Goal: Task Accomplishment & Management: Manage account settings

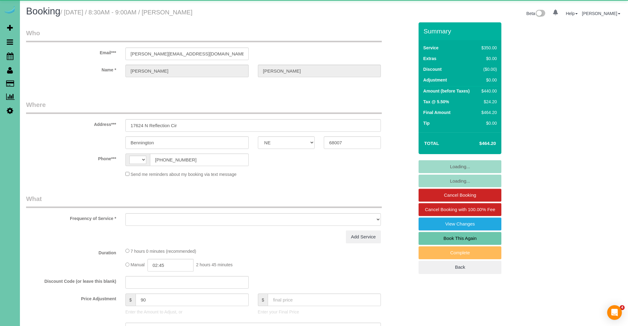
select select "NE"
select select "string:[GEOGRAPHIC_DATA]"
select select "object:656"
select select "string:fspay-0dd7cdbe-afaa-4620-aca9-574a120b9c37"
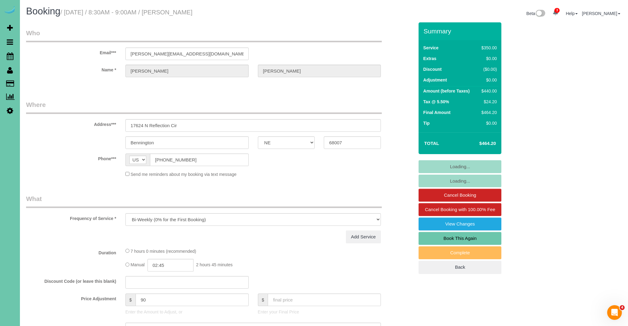
select select "object:689"
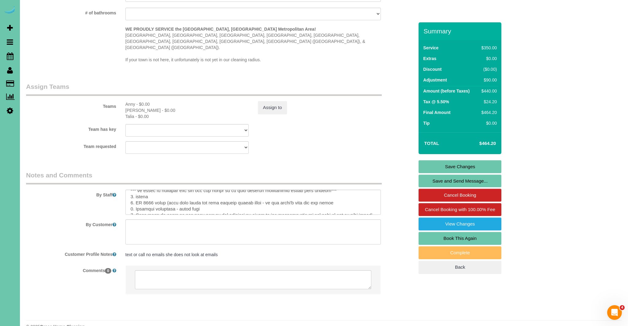
scroll to position [26, 0]
drag, startPoint x: 144, startPoint y: 189, endPoint x: 155, endPoint y: 188, distance: 10.7
click at [155, 190] on textarea at bounding box center [253, 202] width 256 height 25
type textarea "ALWAYS DOUBLE CHECK YOUR SELF ** YOU CAN NOT LEAVE EARLY** ** Start on the same…"
click at [478, 168] on link "Save Changes" at bounding box center [460, 166] width 83 height 13
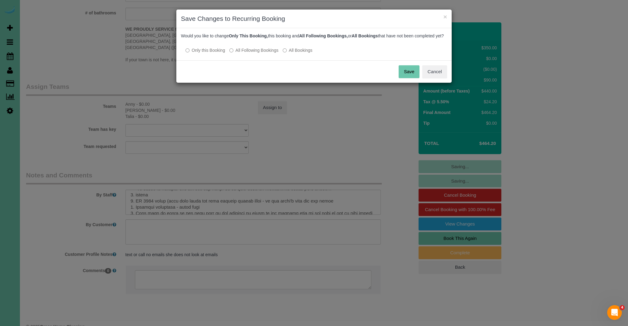
click at [406, 78] on button "Save" at bounding box center [409, 71] width 21 height 13
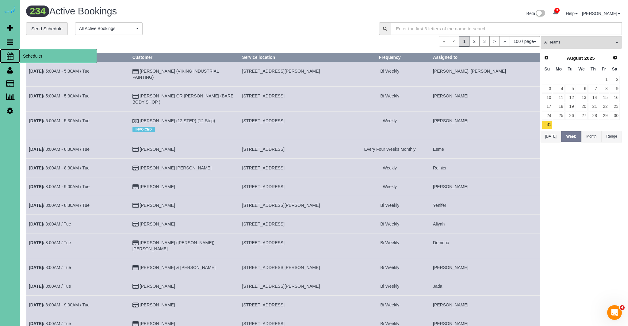
click at [9, 55] on icon at bounding box center [10, 55] width 7 height 7
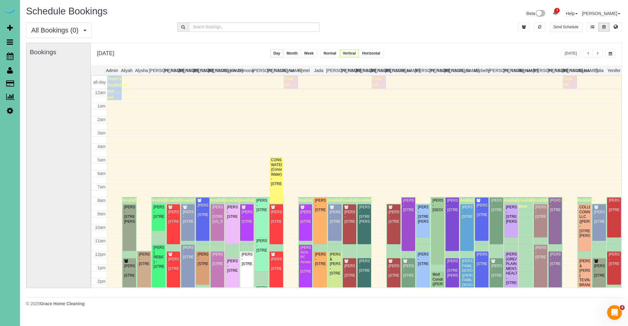
scroll to position [81, 0]
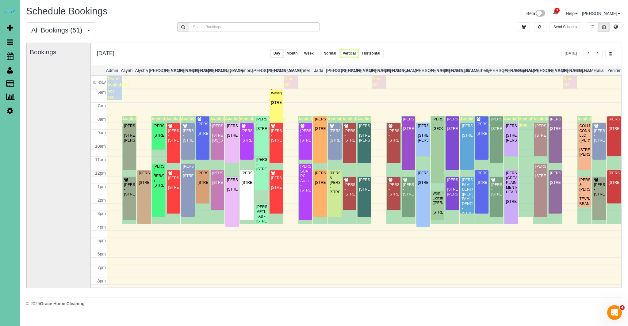
click at [215, 143] on div "[PERSON_NAME] - [STREET_ADDRESS][US_STATE]" at bounding box center [217, 133] width 11 height 19
click at [215, 146] on body "3 Beta Your Notifications You have 0 alerts × You have 6 to charge for [DATE] ×…" at bounding box center [314, 163] width 628 height 326
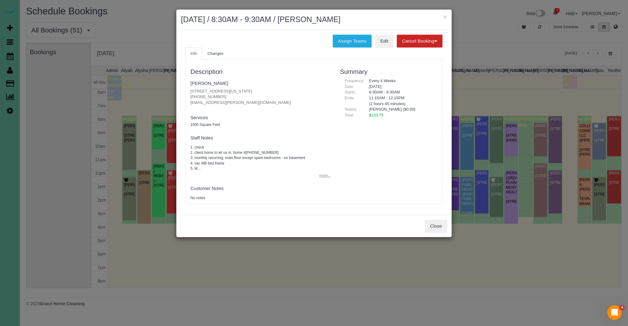
click at [322, 175] on button "more..." at bounding box center [323, 175] width 15 height 9
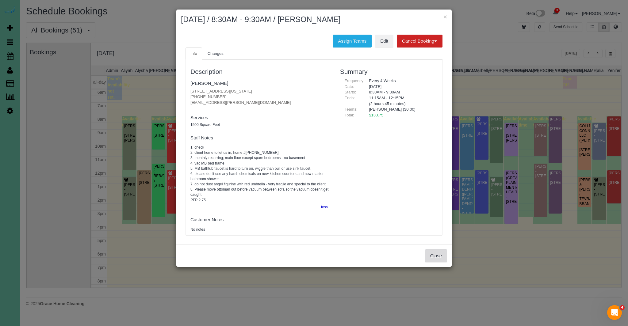
click at [442, 258] on button "Close" at bounding box center [436, 256] width 22 height 13
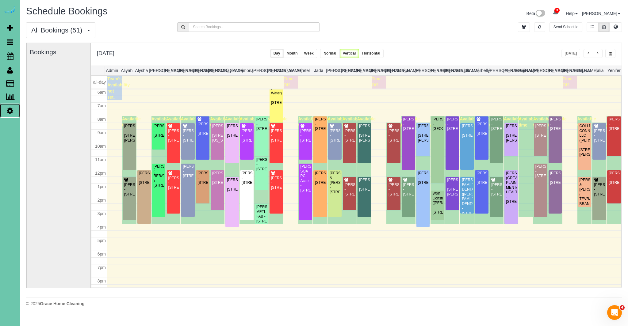
click at [11, 110] on icon at bounding box center [10, 110] width 6 height 7
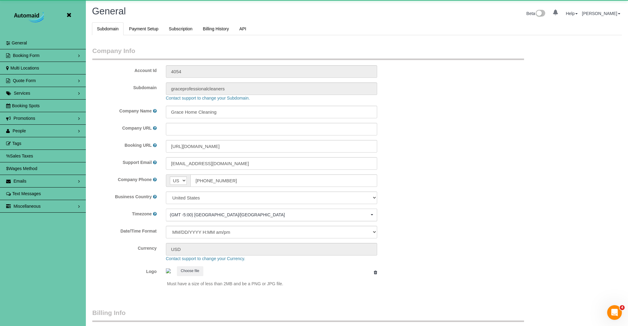
scroll to position [1295, 628]
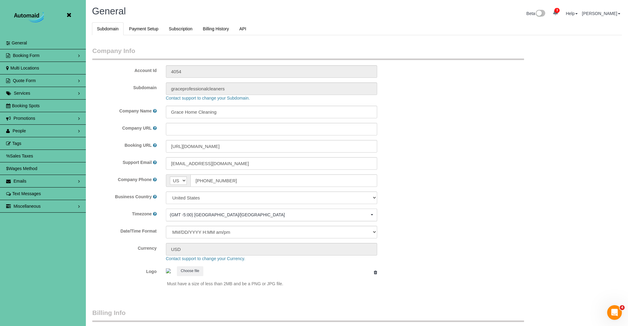
select select "5796"
click at [68, 16] on icon at bounding box center [69, 15] width 8 height 8
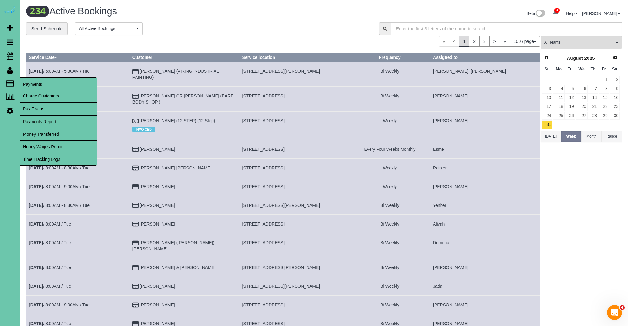
scroll to position [2003, 628]
click at [55, 160] on link "Time Tracking Logs" at bounding box center [58, 159] width 77 height 12
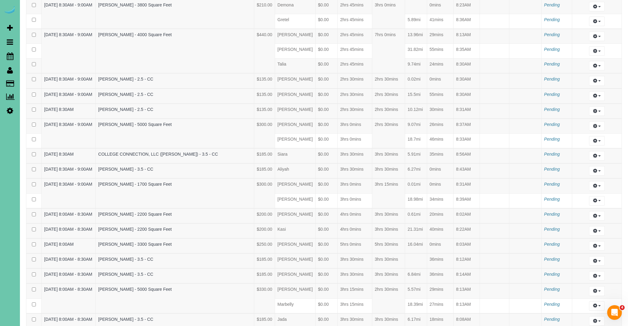
scroll to position [744, 0]
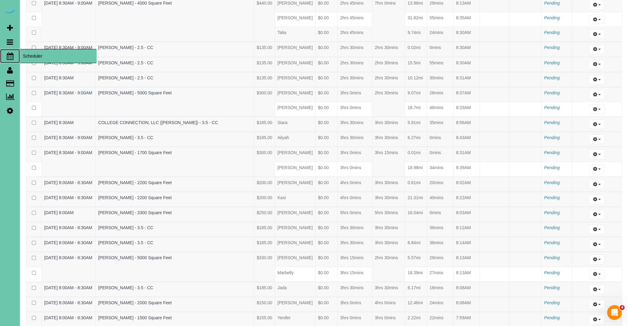
click at [7, 56] on icon at bounding box center [10, 55] width 7 height 7
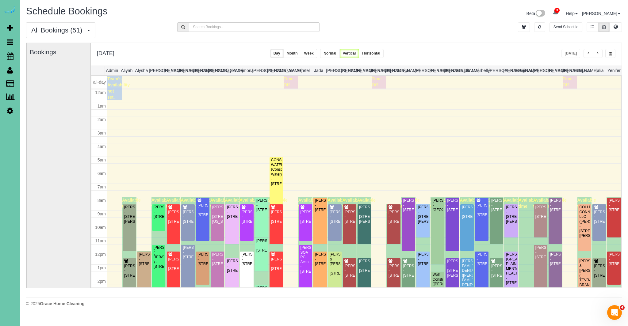
scroll to position [81, 0]
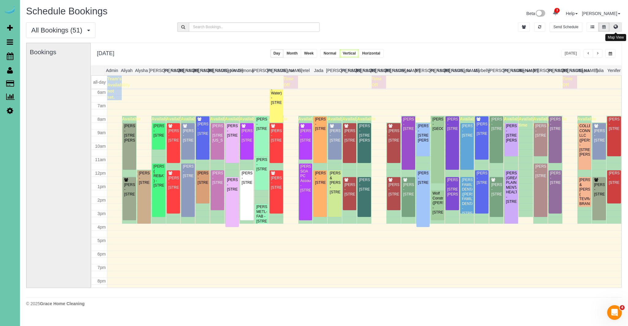
click at [618, 27] on icon at bounding box center [616, 27] width 4 height 4
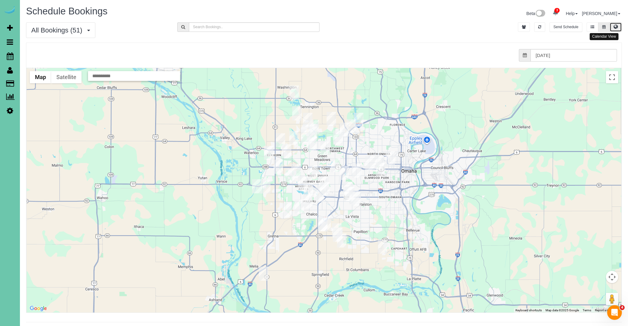
click at [604, 29] on button at bounding box center [604, 27] width 11 height 10
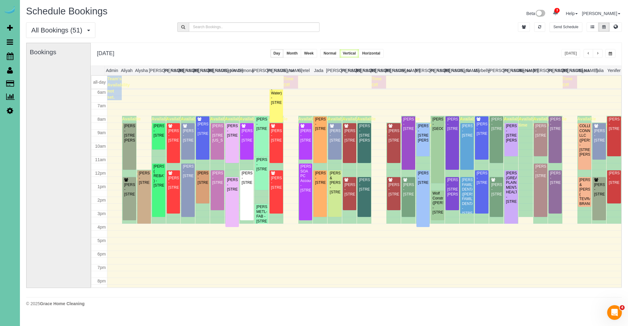
click at [611, 52] on button "button" at bounding box center [611, 53] width 10 height 9
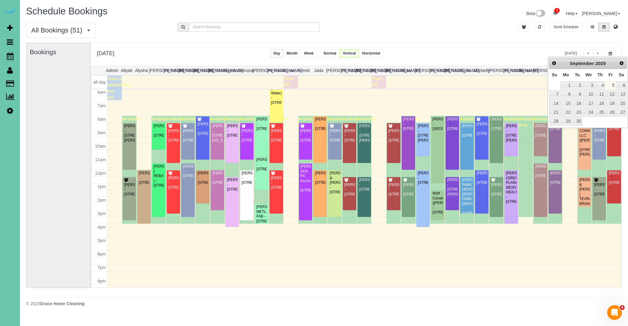
click at [602, 40] on div "All Bookings (51) All Bookings Unassigned Bookings Recurring Bookings New Custo…" at bounding box center [323, 32] width 605 height 20
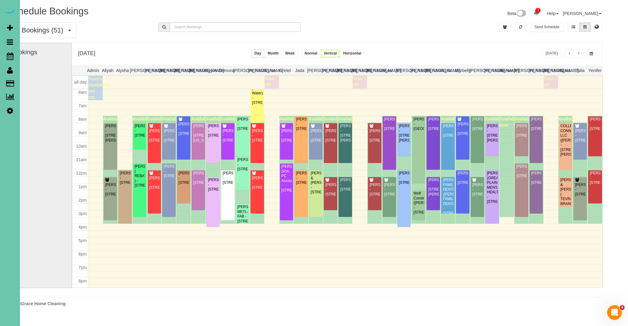
scroll to position [0, 34]
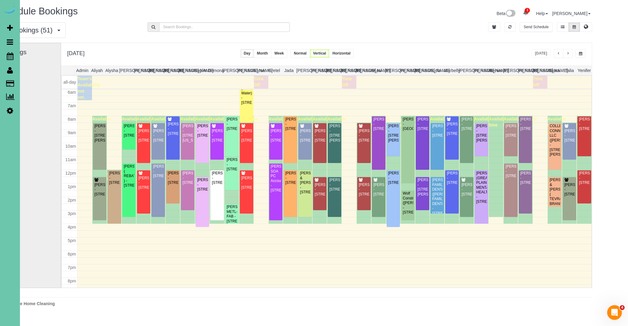
click at [557, 55] on span "button" at bounding box center [558, 54] width 3 height 4
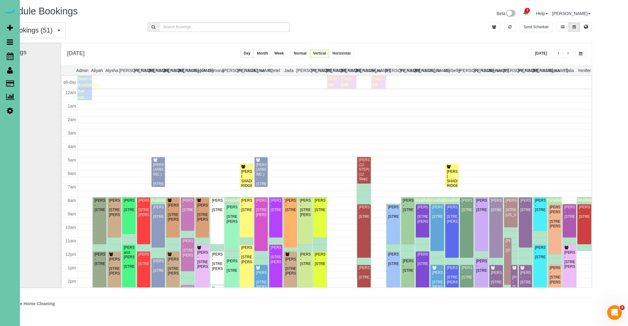
scroll to position [81, 0]
